Goal: Find specific page/section: Find specific page/section

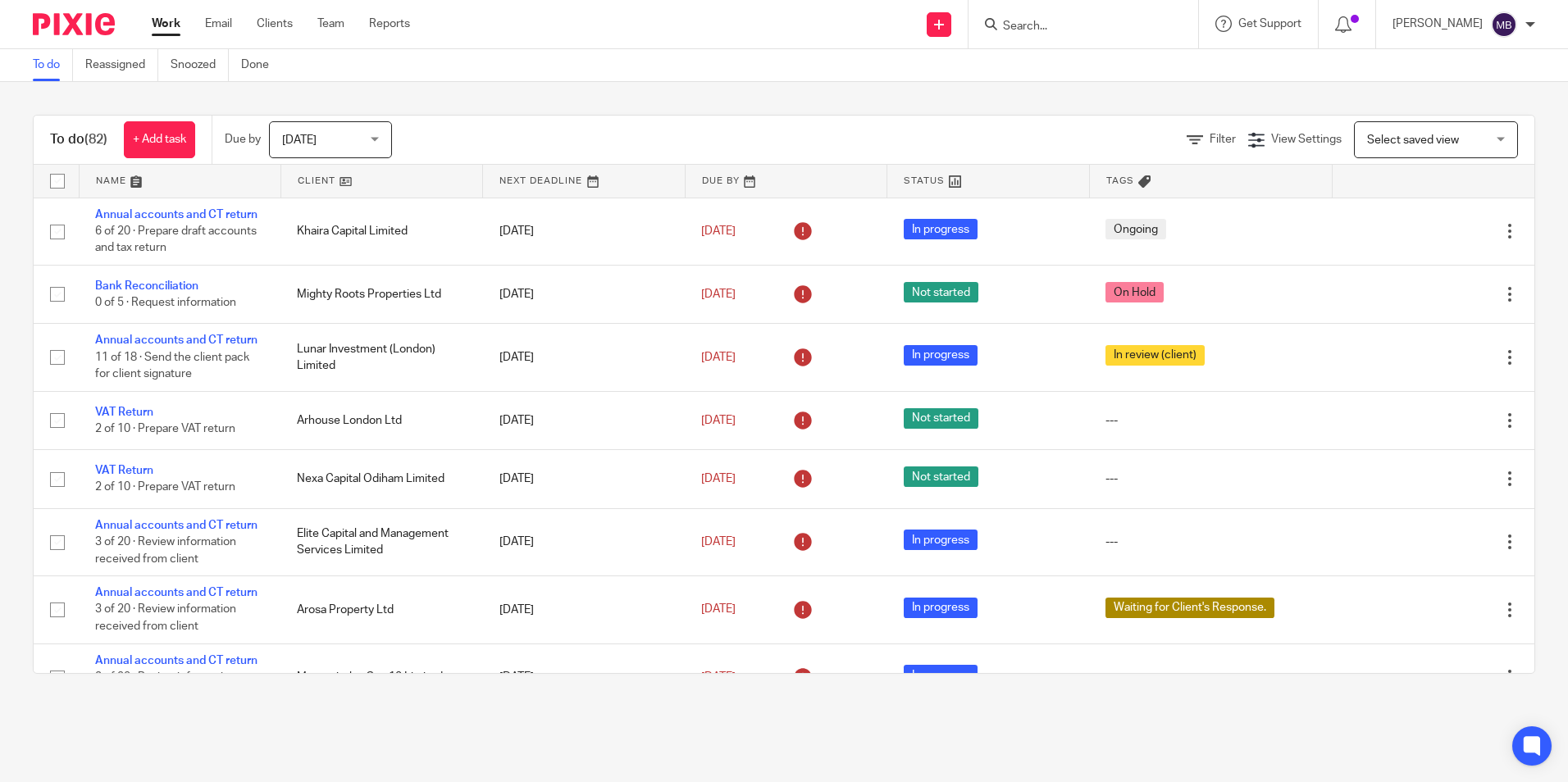
click at [1046, 20] on input "Search" at bounding box center [1075, 27] width 148 height 15
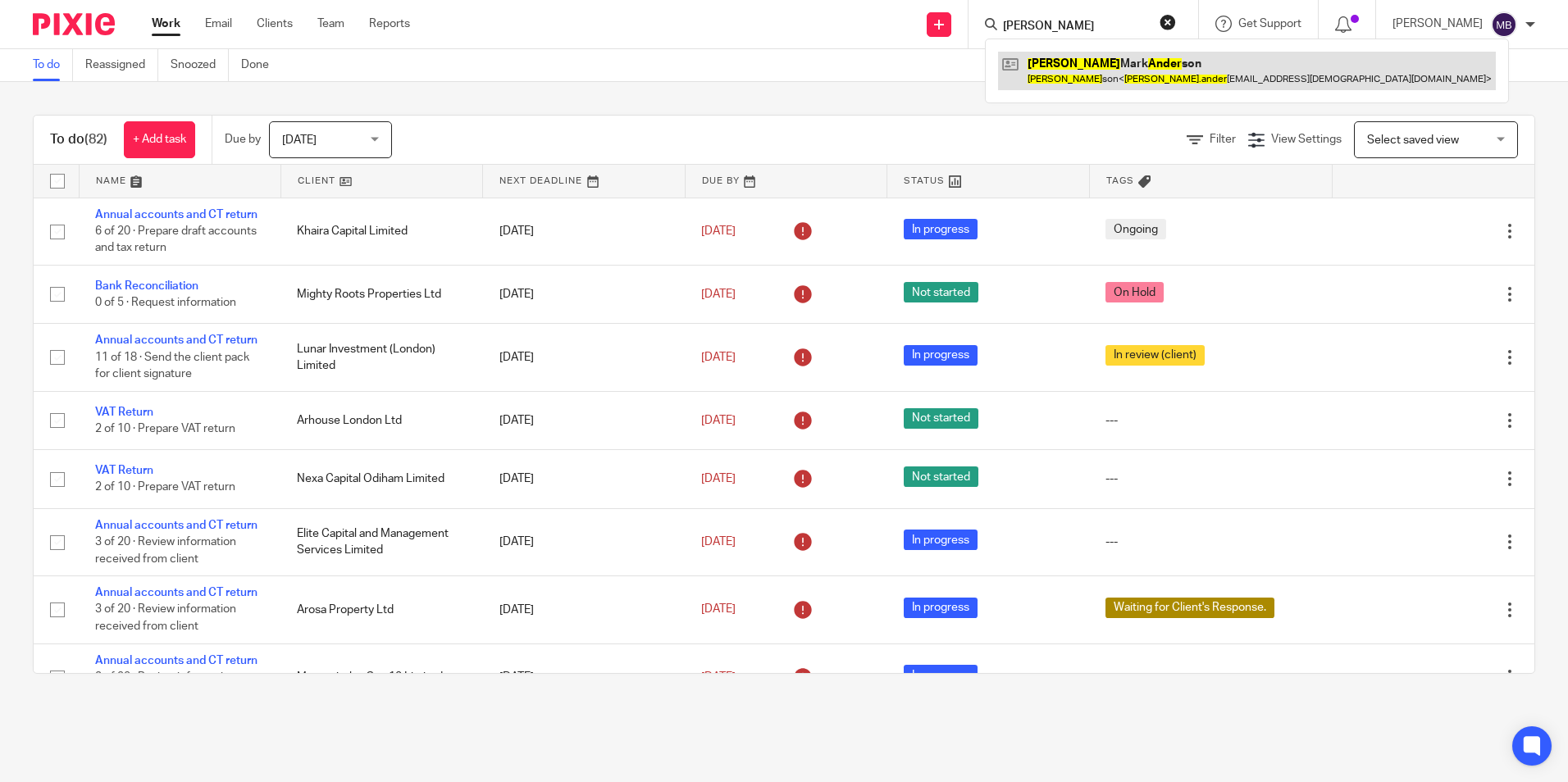
type input "Anthony ander"
click at [1100, 62] on link at bounding box center [1248, 70] width 498 height 38
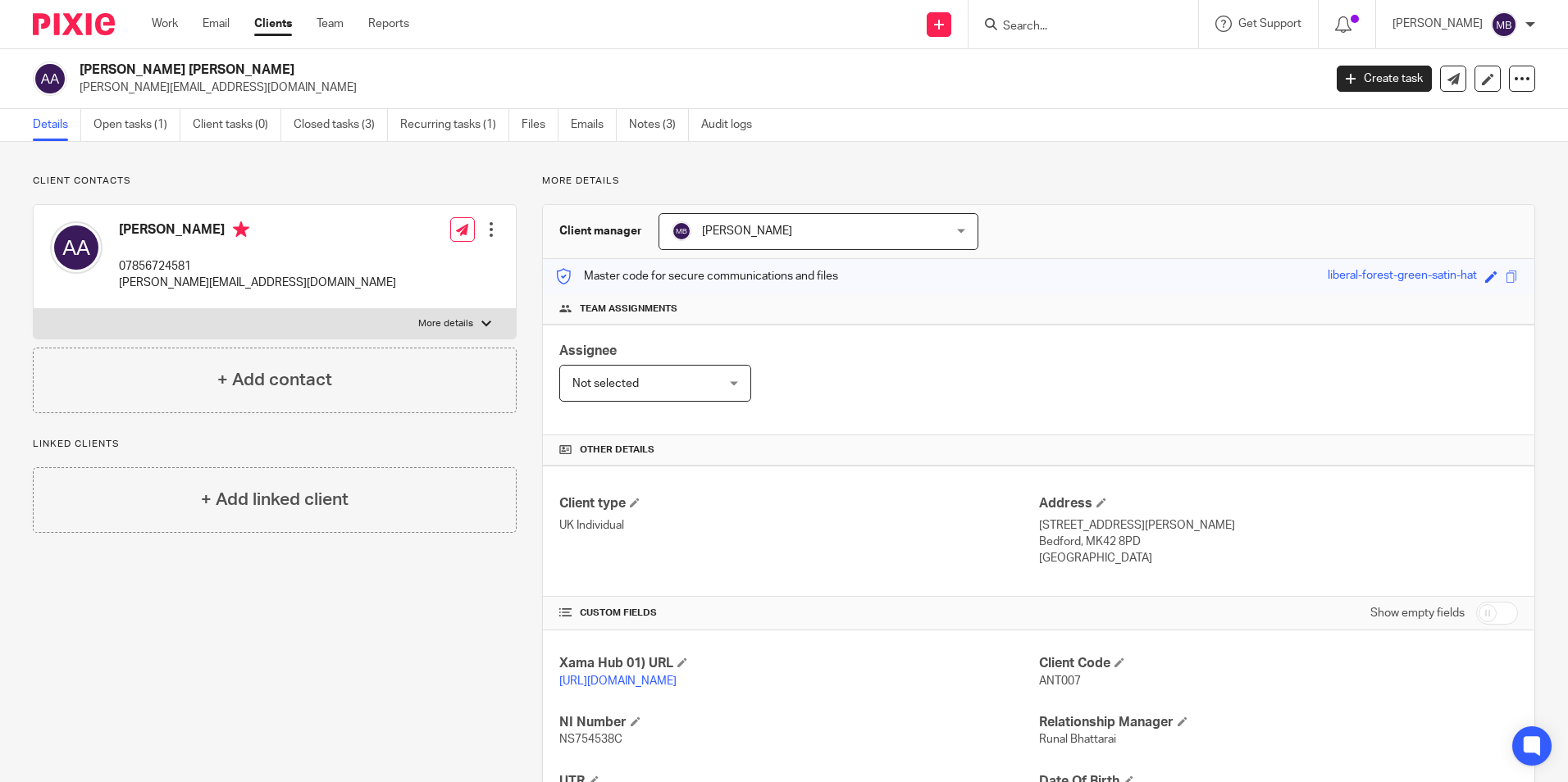
click at [1082, 20] on input "Search" at bounding box center [1075, 27] width 148 height 15
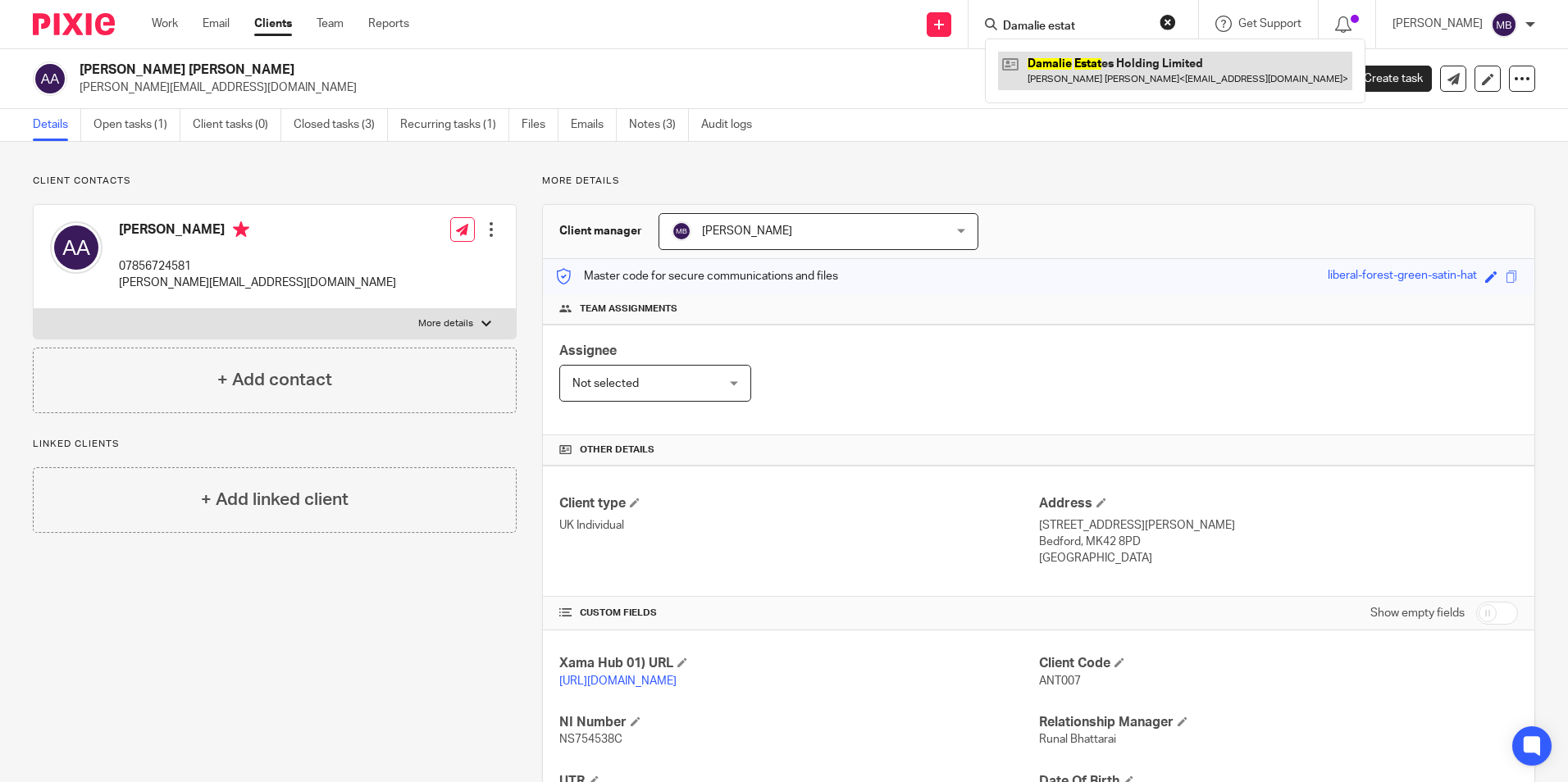
type input "Damalie estat"
click at [1100, 59] on link at bounding box center [1176, 70] width 355 height 38
